Goal: Navigation & Orientation: Find specific page/section

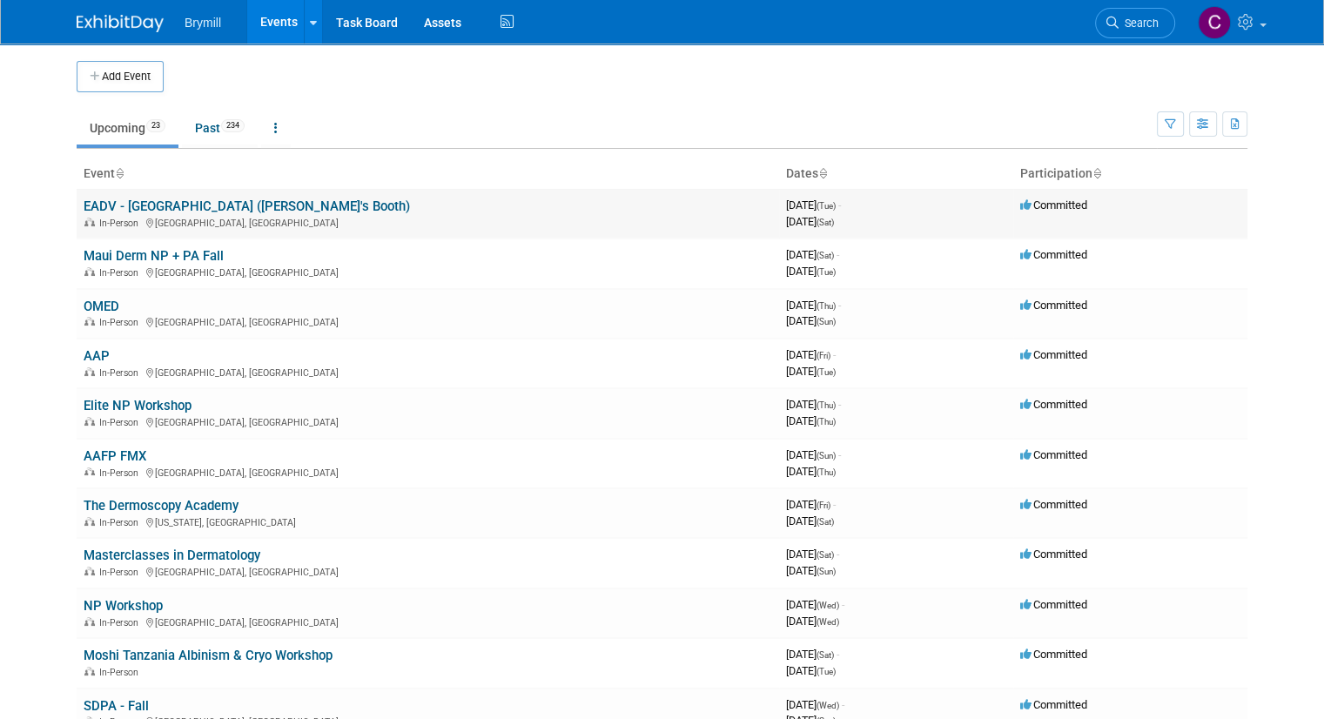
click at [191, 206] on link "EADV - [GEOGRAPHIC_DATA] ([PERSON_NAME]'s Booth)" at bounding box center [247, 206] width 326 height 16
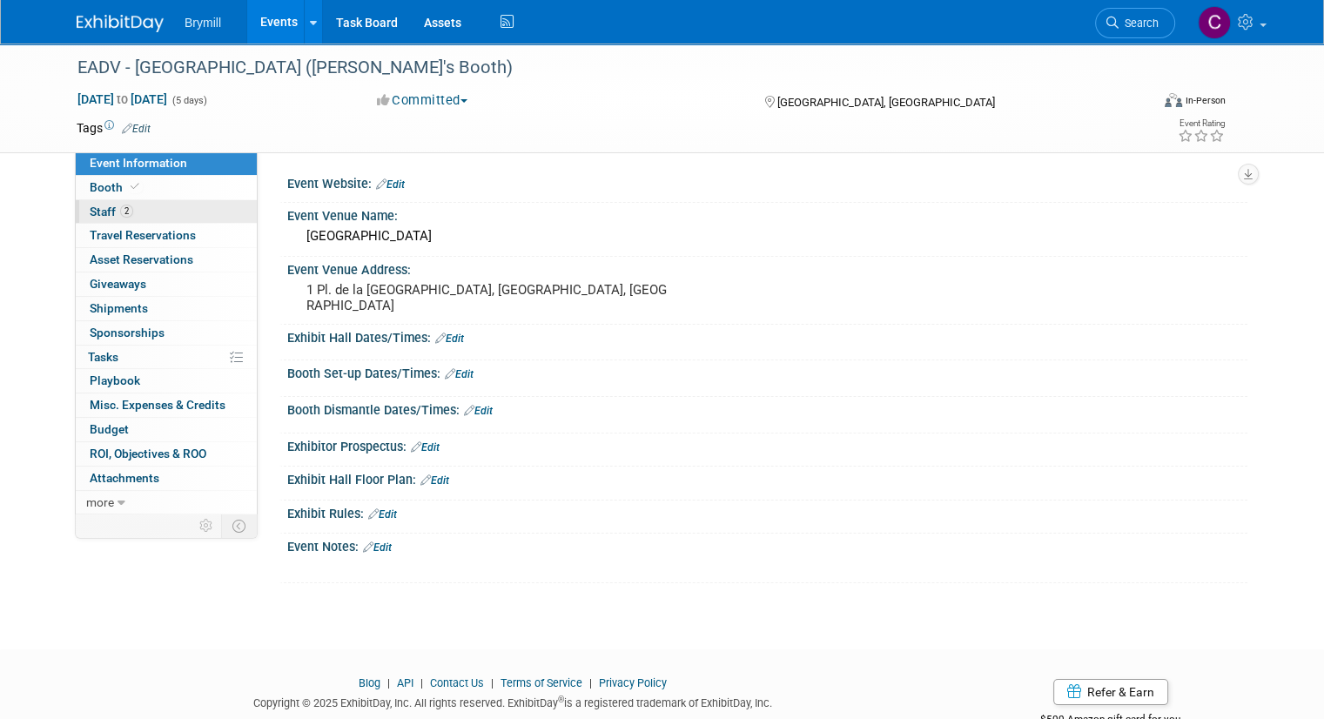
click at [93, 213] on span "Staff 2" at bounding box center [112, 212] width 44 height 14
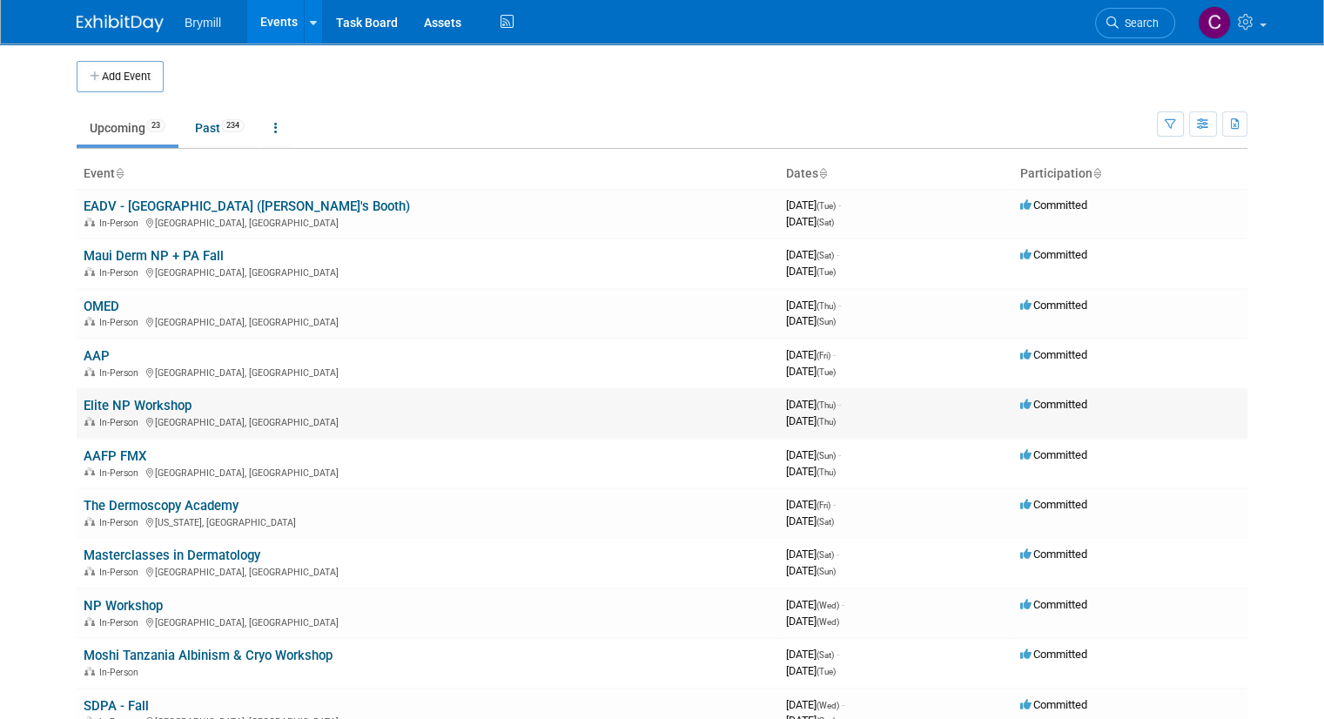
click at [111, 400] on link "Elite NP Workshop" at bounding box center [138, 406] width 108 height 16
